Goal: Transaction & Acquisition: Download file/media

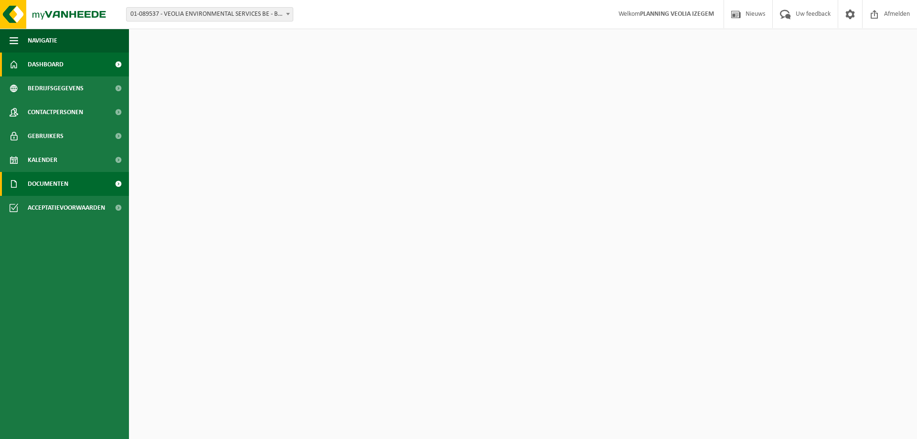
click at [70, 182] on link "Documenten" at bounding box center [64, 184] width 129 height 24
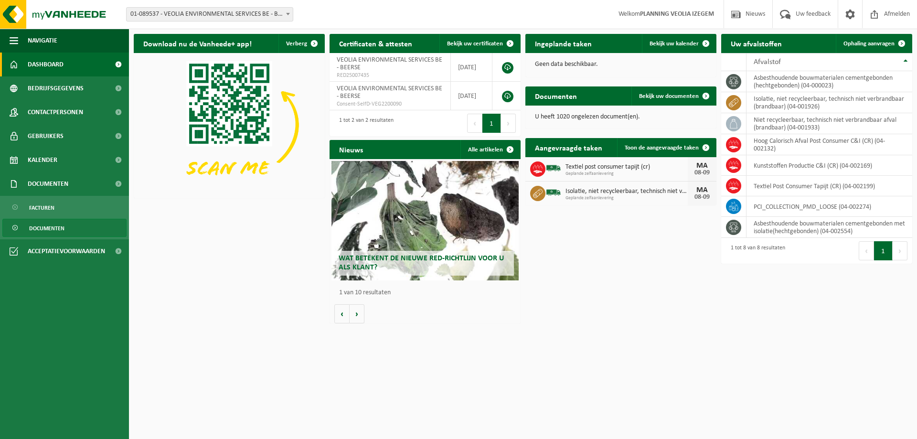
click at [34, 222] on span "Documenten" at bounding box center [46, 228] width 35 height 18
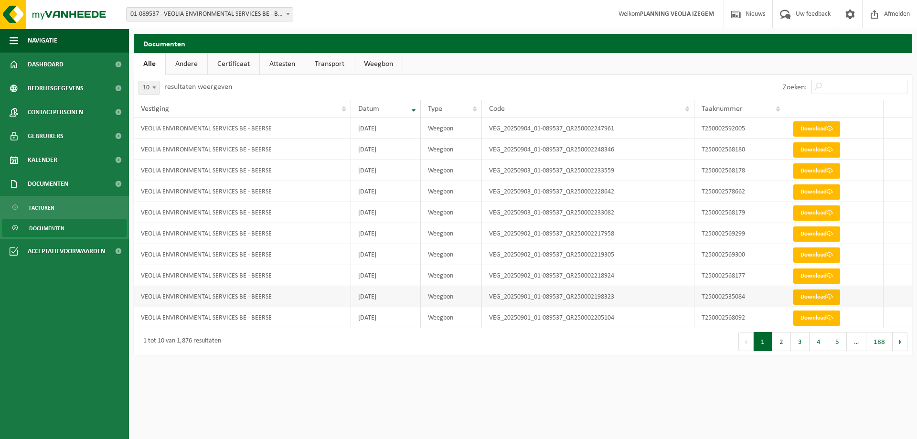
click at [808, 296] on link "Download" at bounding box center [816, 296] width 47 height 15
click at [815, 319] on link "Download" at bounding box center [816, 317] width 47 height 15
click at [777, 340] on button "2" at bounding box center [781, 341] width 19 height 19
click at [807, 130] on link "Download" at bounding box center [816, 128] width 47 height 15
